Goal: Information Seeking & Learning: Learn about a topic

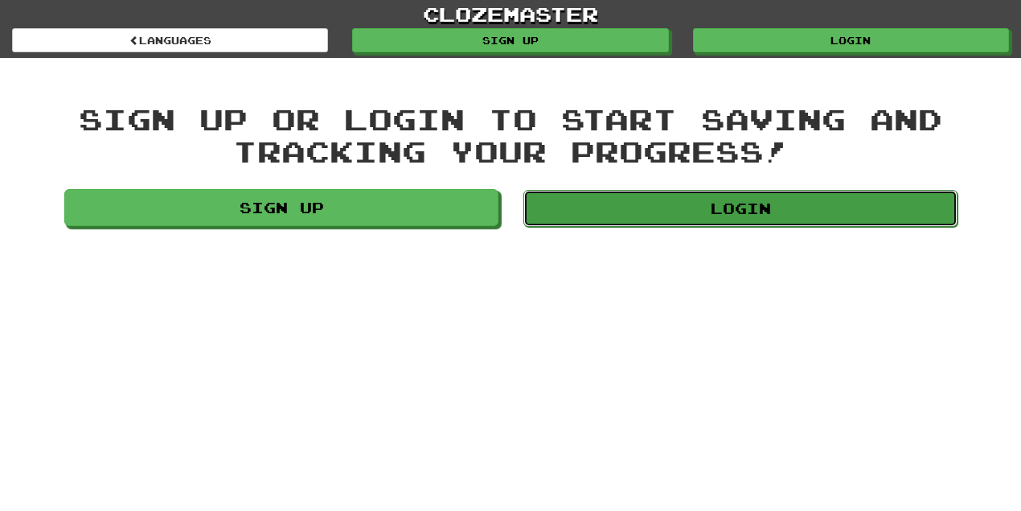
click at [752, 214] on link "Login" at bounding box center [740, 208] width 434 height 37
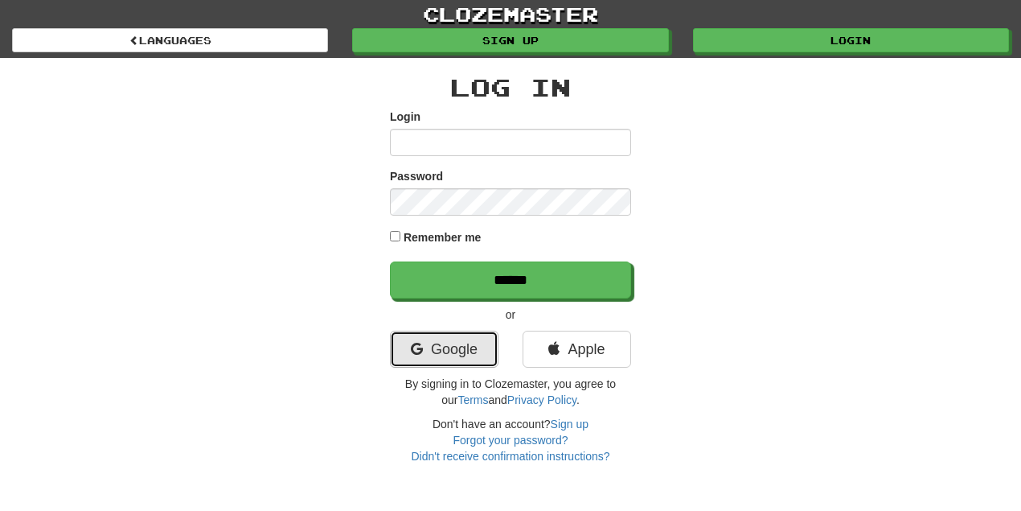
click at [420, 347] on icon at bounding box center [417, 349] width 12 height 14
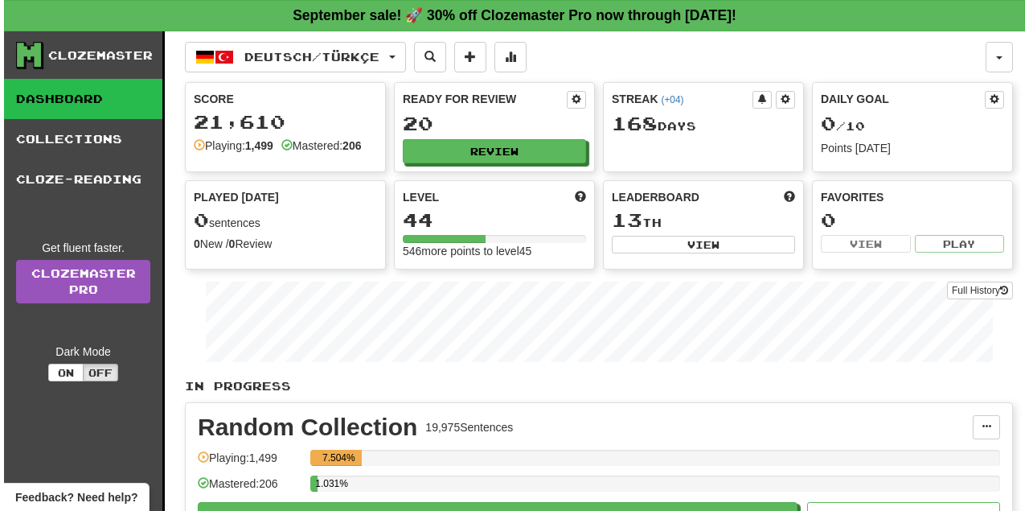
scroll to position [53, 0]
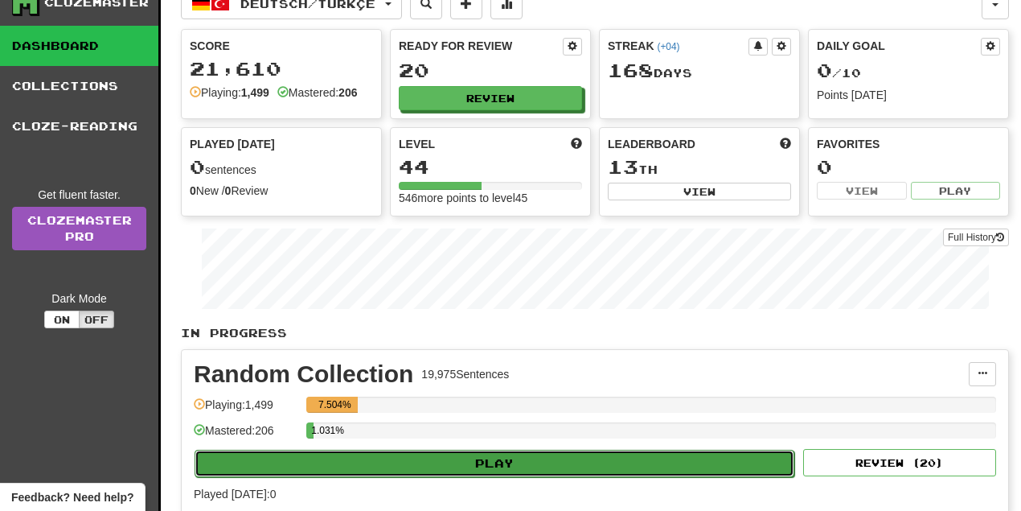
click at [519, 464] on button "Play" at bounding box center [495, 462] width 600 height 27
select select "**"
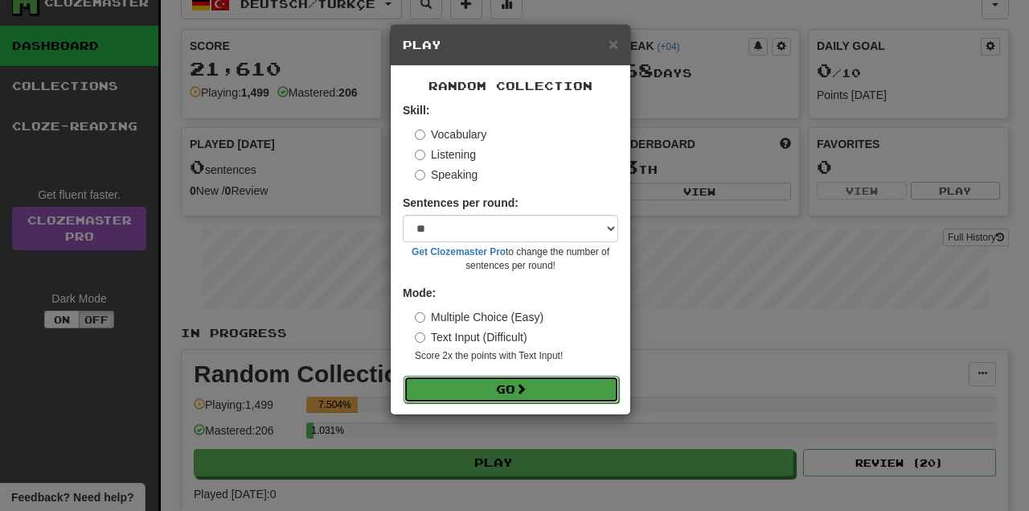
click at [507, 388] on button "Go" at bounding box center [511, 388] width 215 height 27
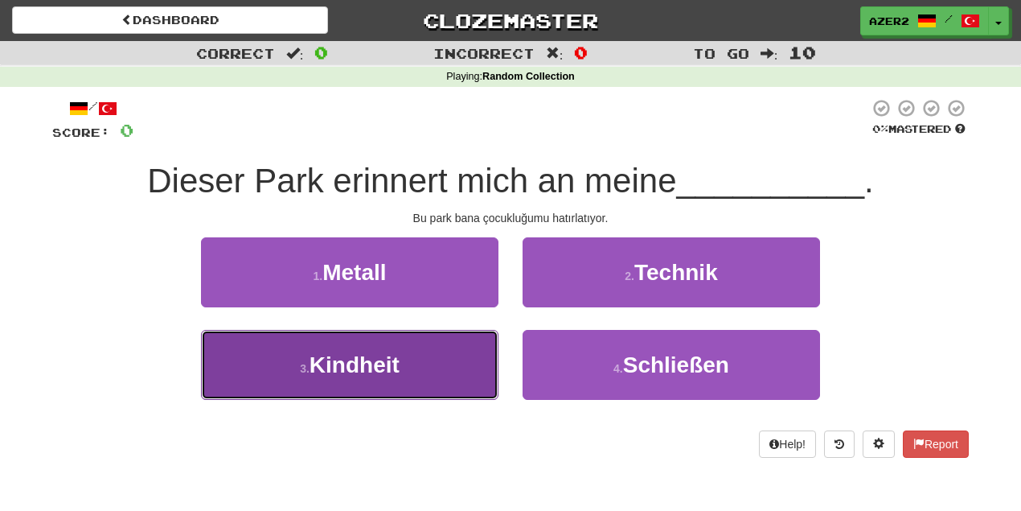
click at [407, 356] on button "3 . Kindheit" at bounding box center [350, 365] width 298 height 70
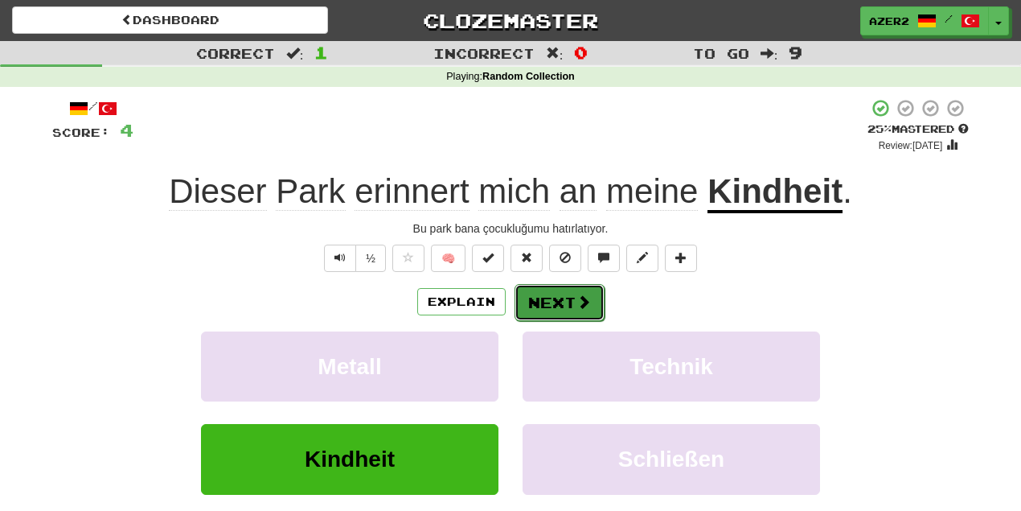
click at [572, 289] on button "Next" at bounding box center [560, 302] width 90 height 37
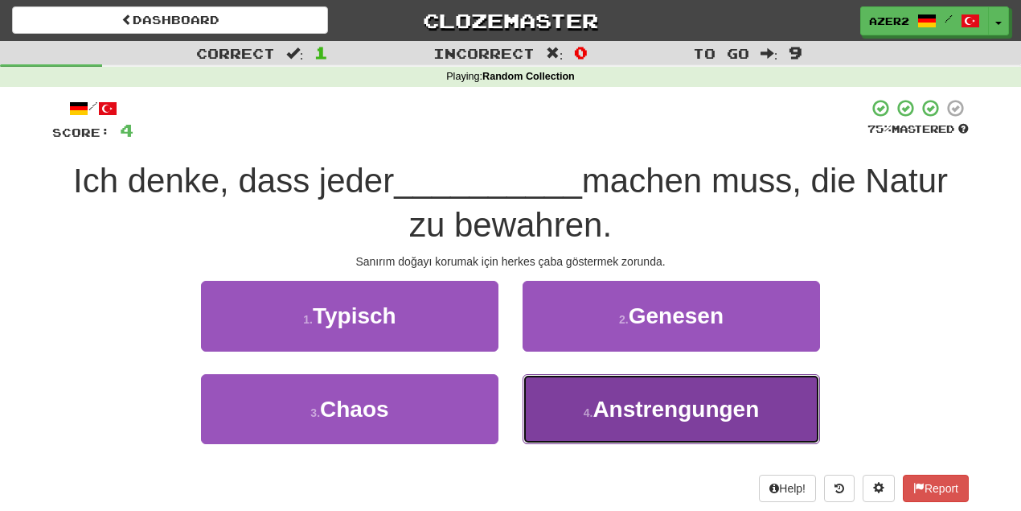
click at [760, 423] on button "4 . Anstrengungen" at bounding box center [672, 409] width 298 height 70
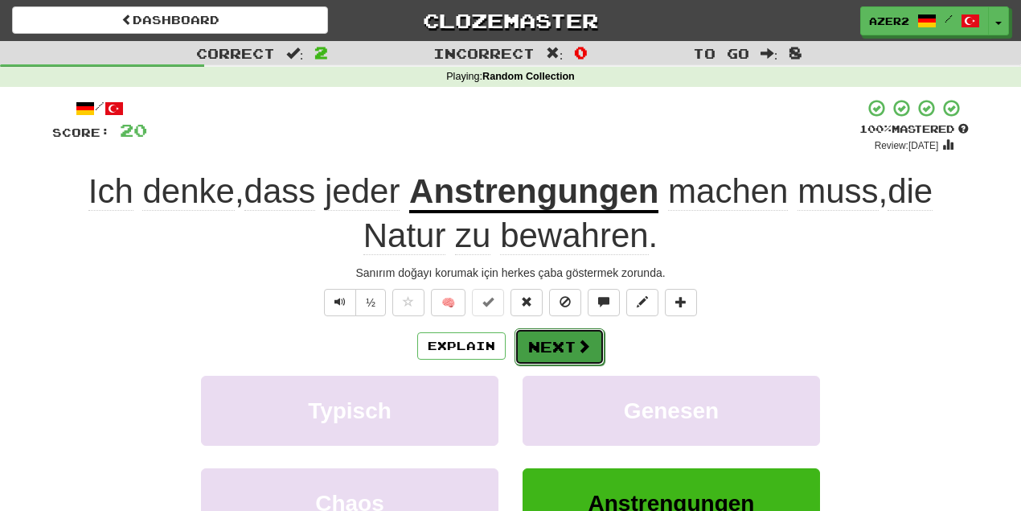
click at [584, 340] on span at bounding box center [584, 346] width 14 height 14
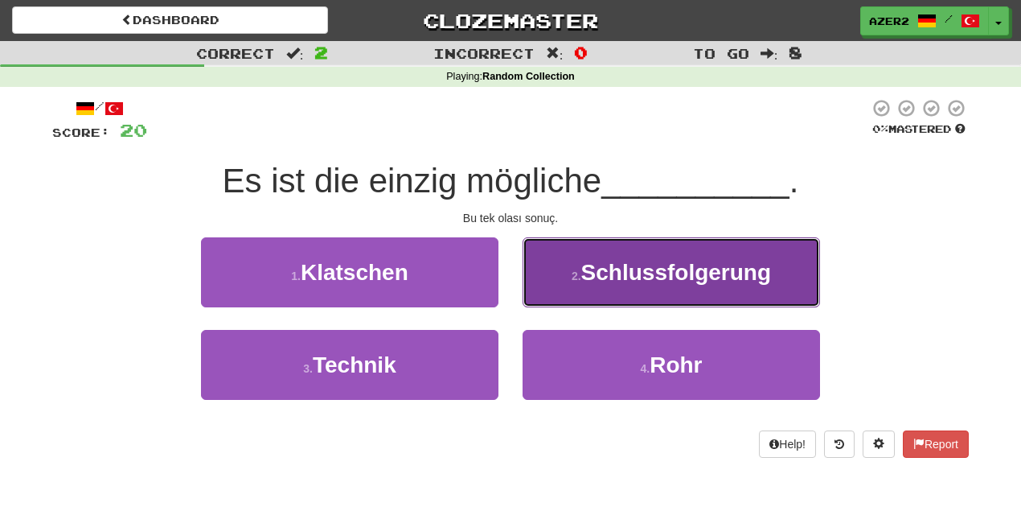
click at [672, 290] on button "2 . Schlussfolgerung" at bounding box center [672, 272] width 298 height 70
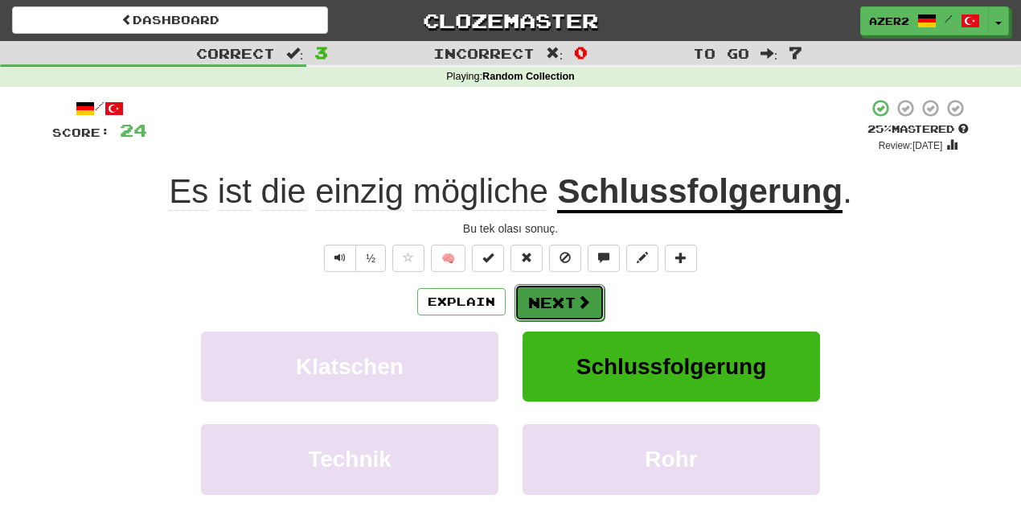
click at [547, 291] on button "Next" at bounding box center [560, 302] width 90 height 37
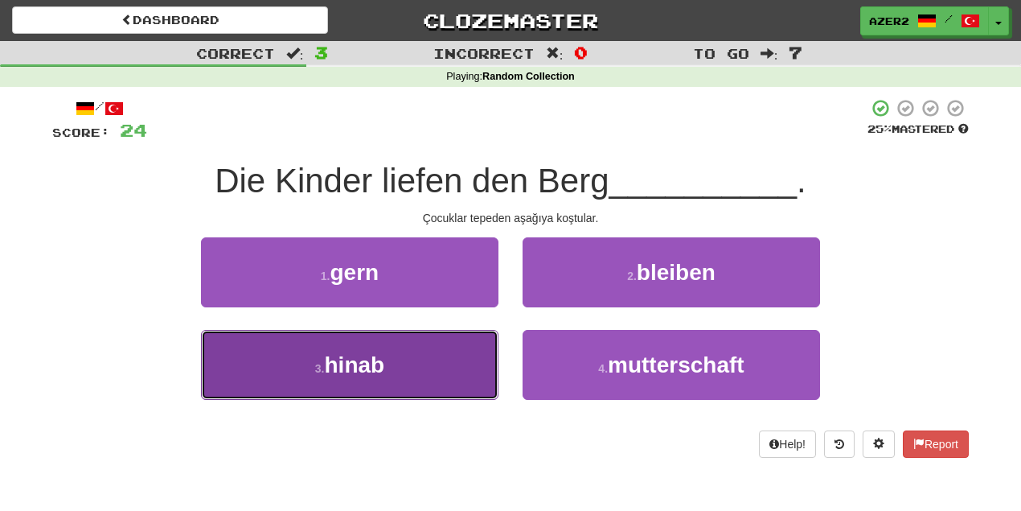
click at [431, 369] on button "3 . hinab" at bounding box center [350, 365] width 298 height 70
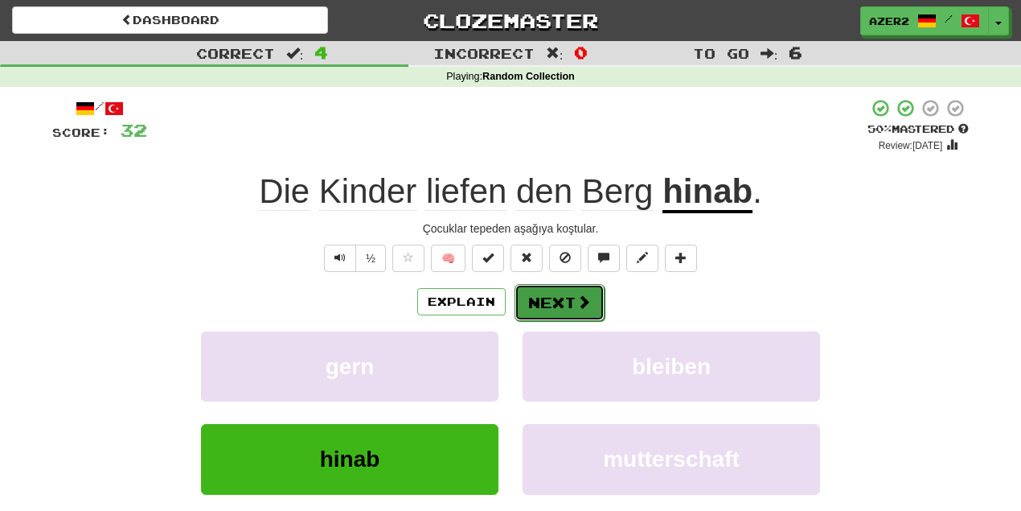
click at [595, 298] on button "Next" at bounding box center [560, 302] width 90 height 37
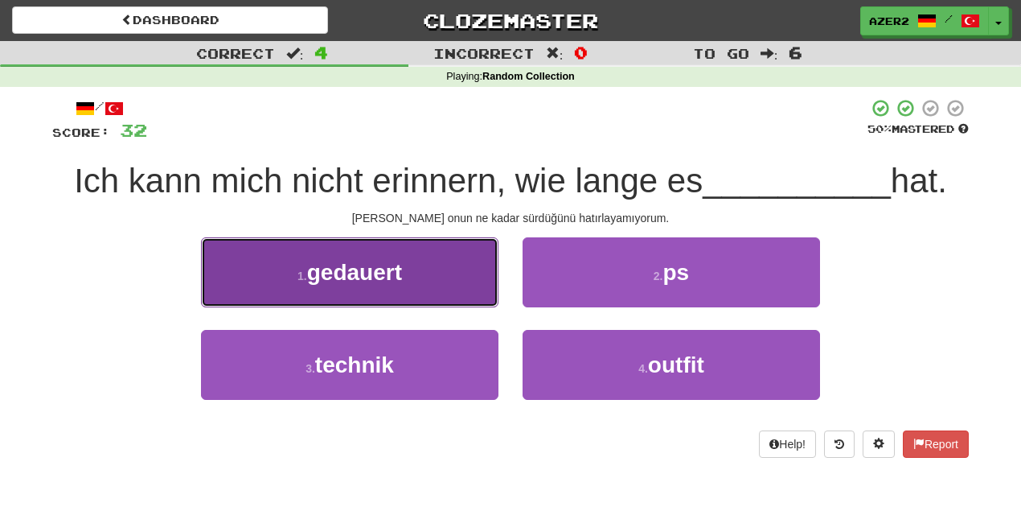
click at [330, 271] on span "gedauert" at bounding box center [354, 272] width 95 height 25
